Goal: Transaction & Acquisition: Book appointment/travel/reservation

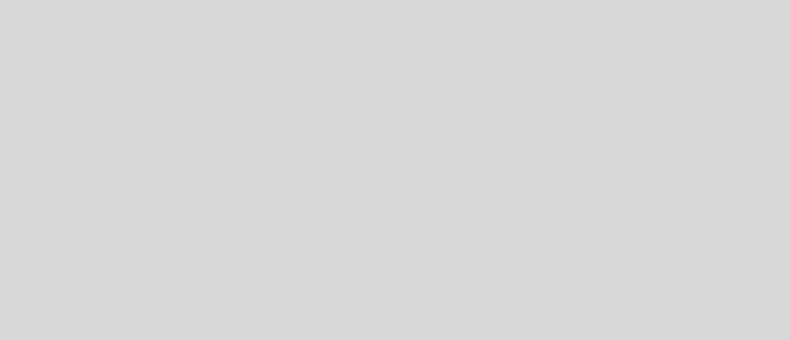
select select "es"
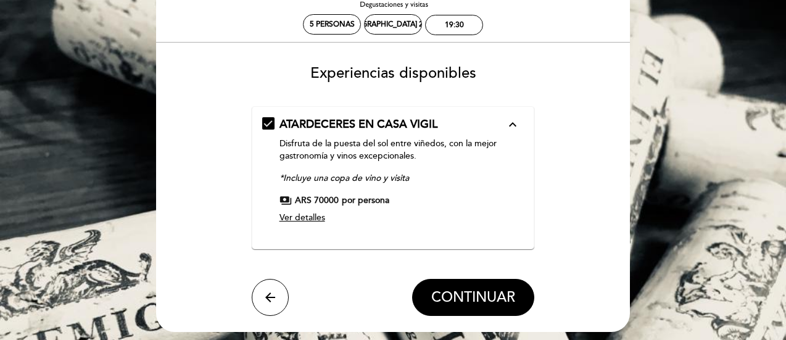
scroll to position [99, 0]
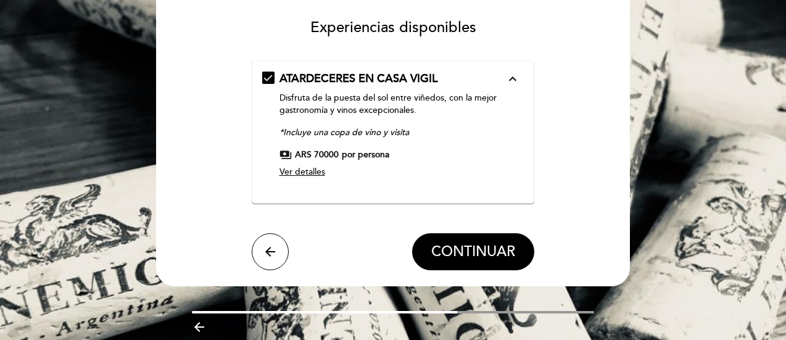
click at [318, 172] on span "Ver detalles" at bounding box center [302, 172] width 46 height 10
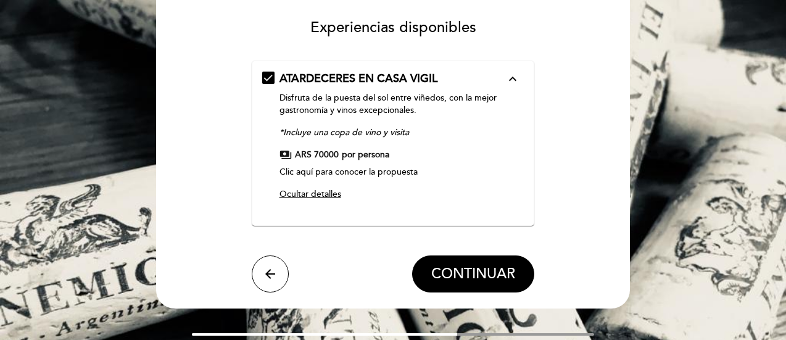
click at [318, 172] on link "Clic aquí para conocer la propuesta" at bounding box center [348, 172] width 138 height 10
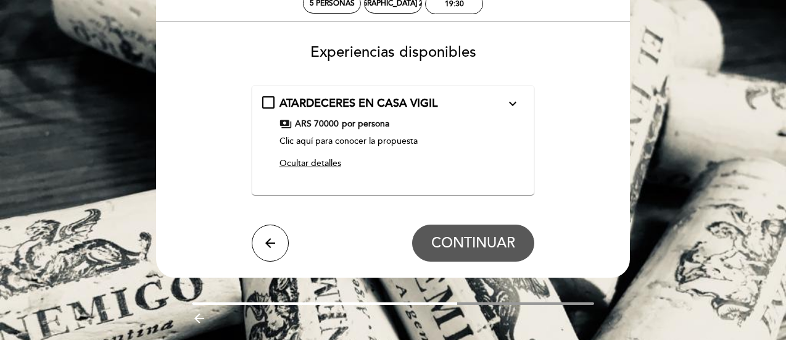
scroll to position [0, 0]
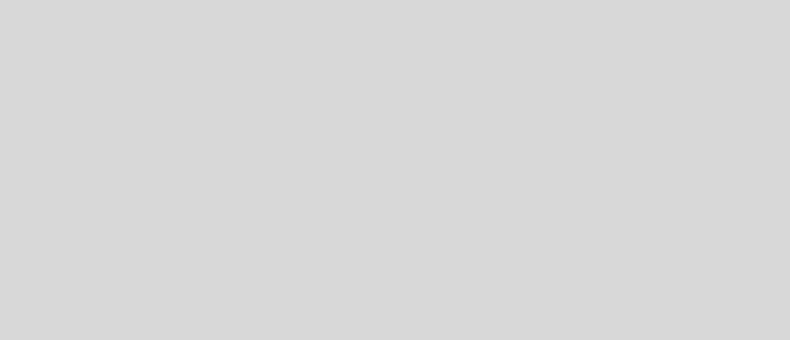
select select "es"
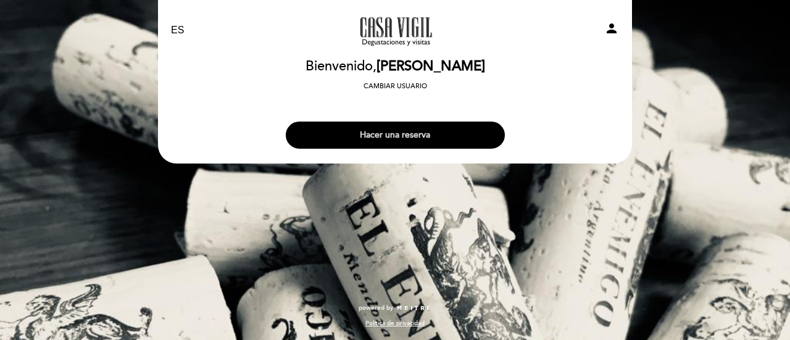
click at [449, 130] on button "Hacer una reserva" at bounding box center [395, 135] width 219 height 27
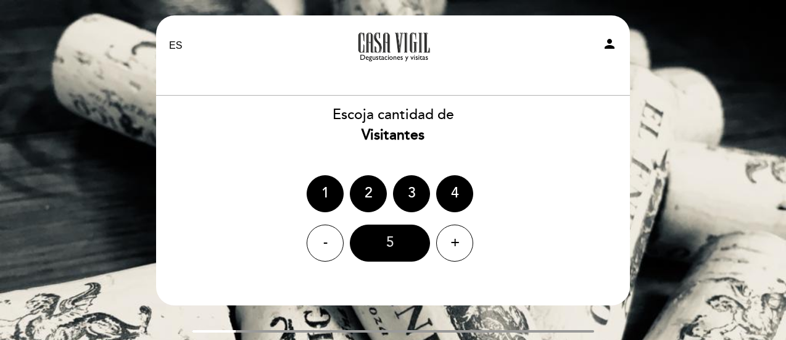
click at [380, 246] on div "5" at bounding box center [390, 243] width 80 height 37
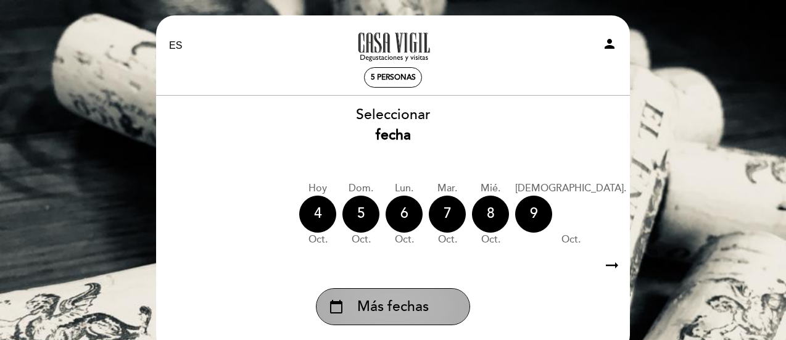
click at [378, 299] on span "Más fechas" at bounding box center [393, 307] width 72 height 20
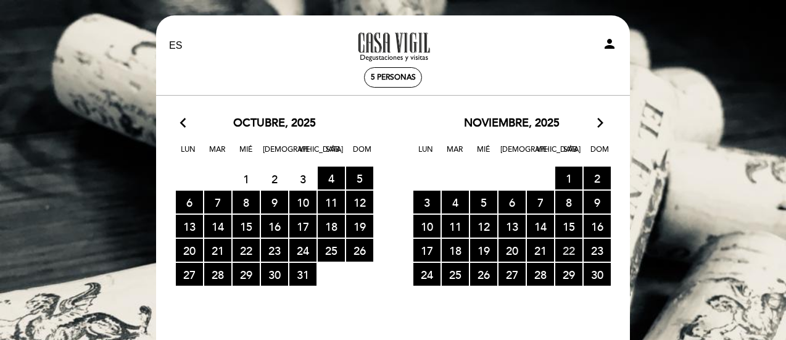
click at [569, 247] on span "22 RESERVAS DISPONIBLES" at bounding box center [568, 250] width 27 height 23
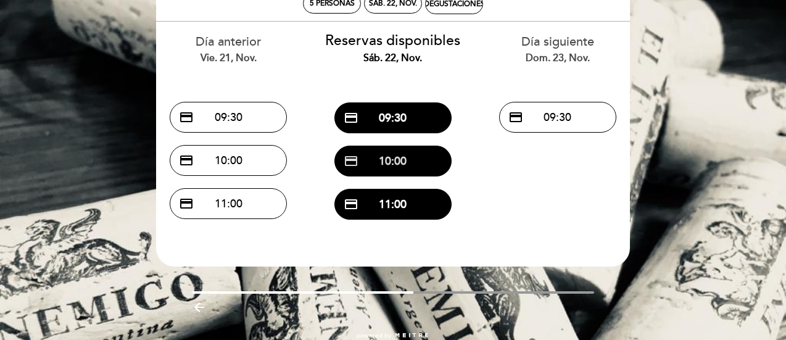
scroll to position [99, 0]
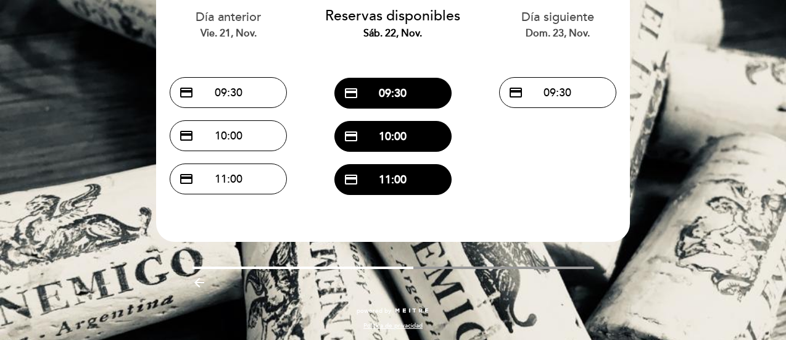
click at [205, 288] on icon "arrow_backward" at bounding box center [199, 282] width 15 height 15
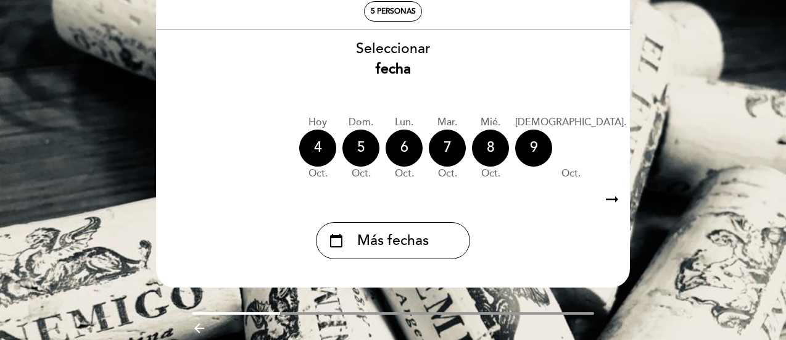
click at [202, 328] on icon "arrow_backward" at bounding box center [199, 328] width 15 height 15
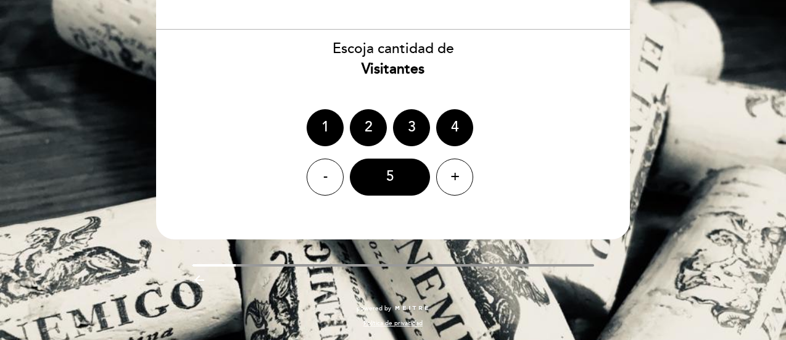
click at [200, 279] on icon "arrow_backward" at bounding box center [199, 280] width 15 height 15
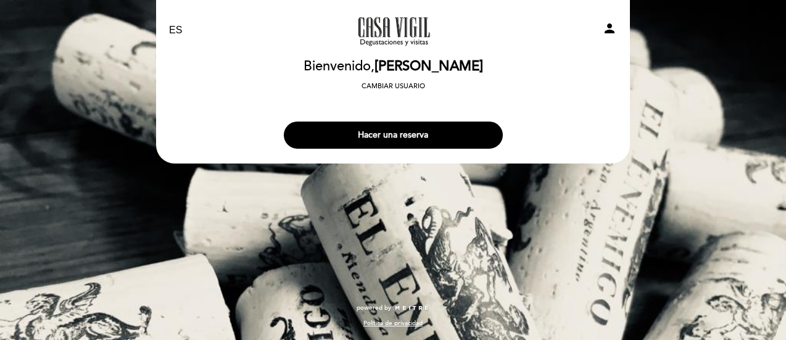
scroll to position [0, 0]
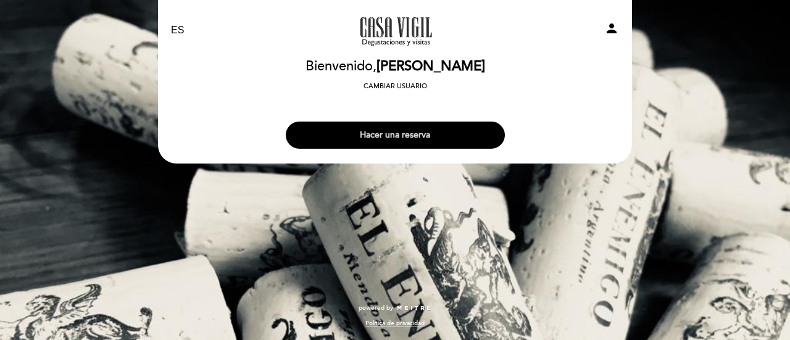
click at [413, 125] on button "Hacer una reserva" at bounding box center [395, 135] width 219 height 27
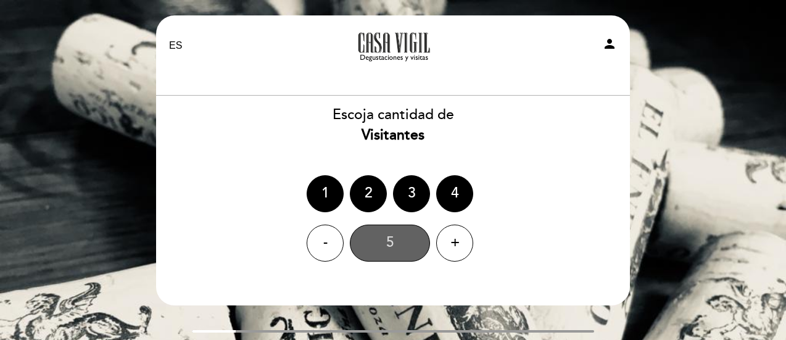
click at [384, 237] on div "5" at bounding box center [390, 243] width 80 height 37
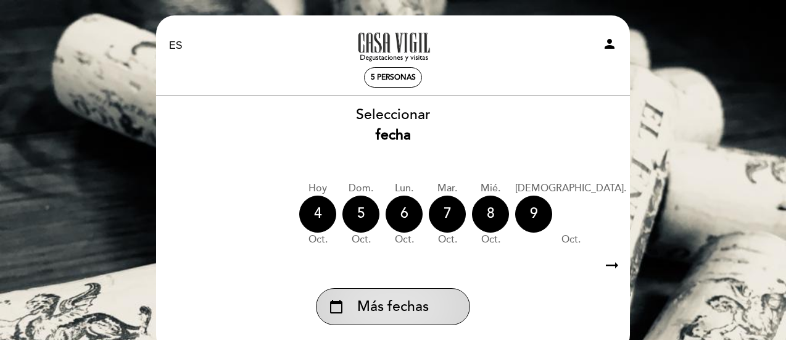
click at [390, 306] on span "Más fechas" at bounding box center [393, 307] width 72 height 20
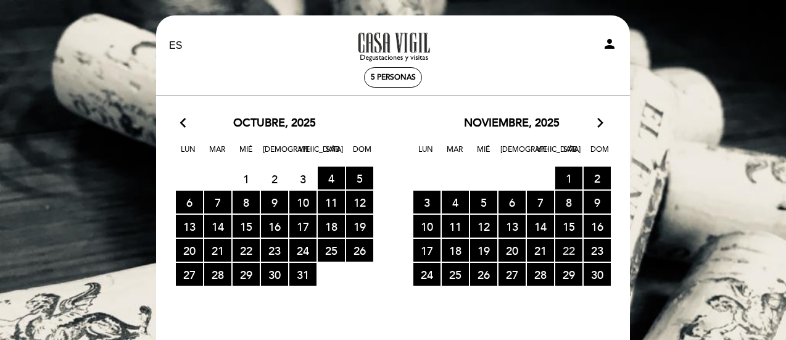
click at [564, 242] on span "22 RESERVAS DISPONIBLES" at bounding box center [568, 250] width 27 height 23
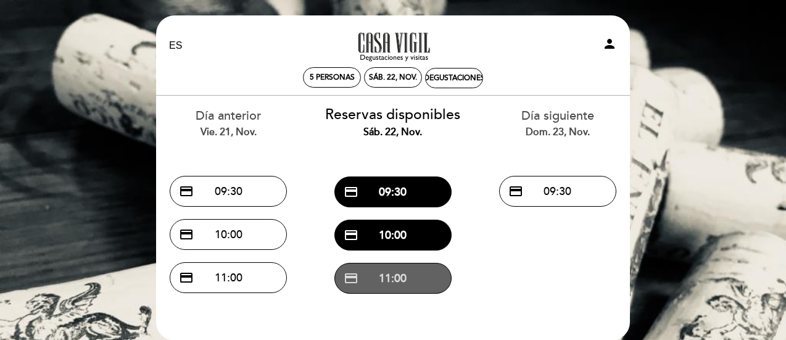
click at [413, 279] on button "credit_card 11:00" at bounding box center [392, 278] width 117 height 31
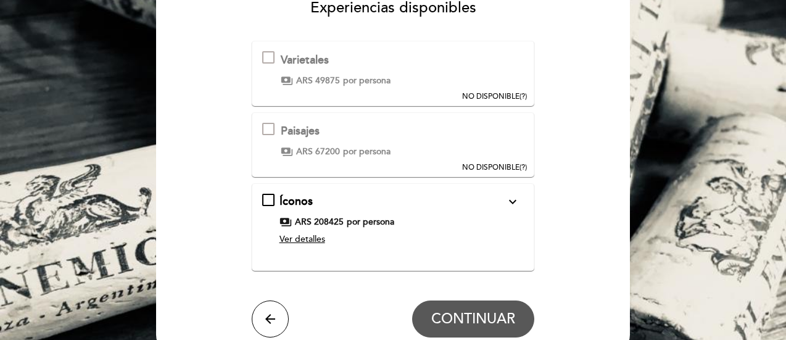
scroll to position [123, 0]
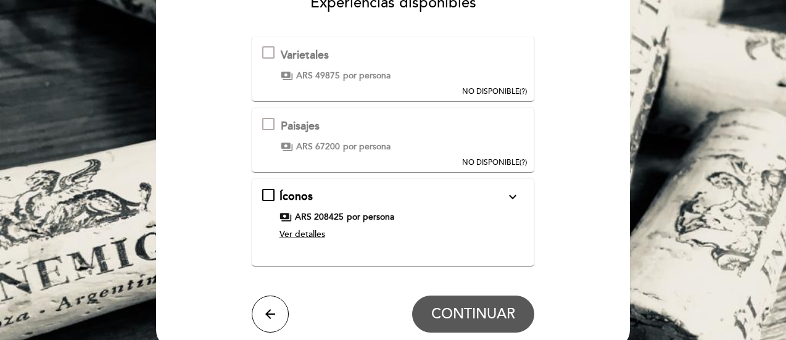
click at [315, 234] on span "Ver detalles" at bounding box center [302, 234] width 46 height 10
